Goal: Information Seeking & Learning: Learn about a topic

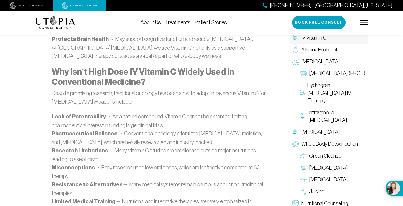
scroll to position [735, 0]
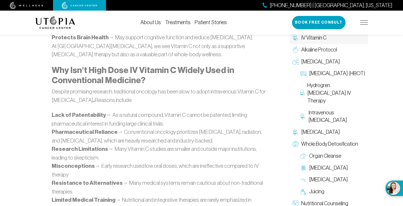
drag, startPoint x: 263, startPoint y: 116, endPoint x: 240, endPoint y: 116, distance: 23.3
click at [240, 128] on li "Pharmaceutical Reliance → Conventional oncology prioritizes [MEDICAL_DATA], rad…" at bounding box center [159, 136] width 215 height 17
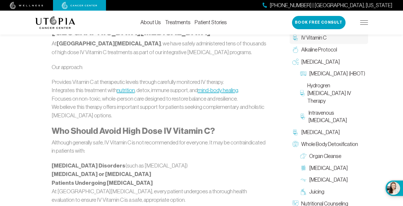
scroll to position [943, 0]
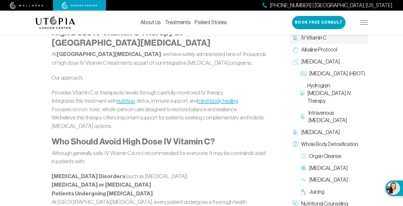
click at [313, 38] on span "IV Vitamin C" at bounding box center [314, 38] width 25 height 8
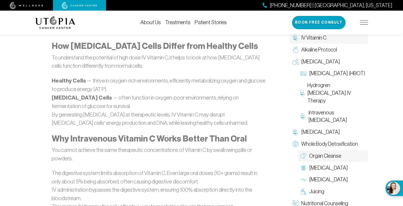
scroll to position [436, 0]
click at [332, 145] on span "Whole Body Detoxification" at bounding box center [330, 144] width 57 height 8
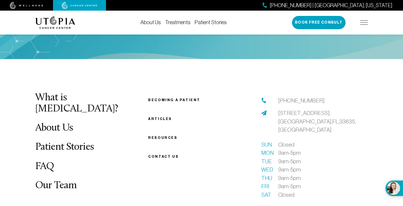
scroll to position [1009, 0]
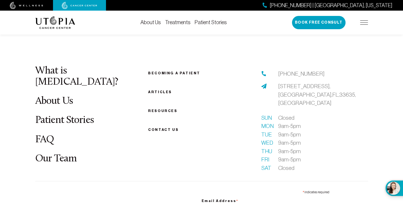
click at [45, 136] on link "FAQ" at bounding box center [44, 139] width 19 height 10
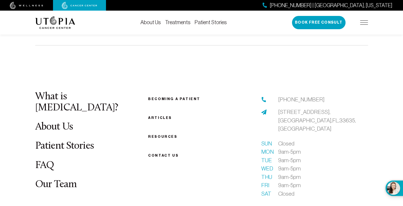
scroll to position [628, 0]
